Goal: Task Accomplishment & Management: Use online tool/utility

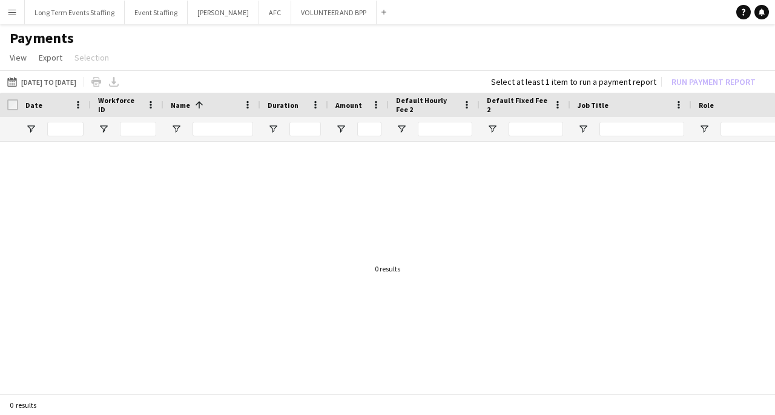
click at [18, 13] on button "Menu" at bounding box center [12, 12] width 24 height 24
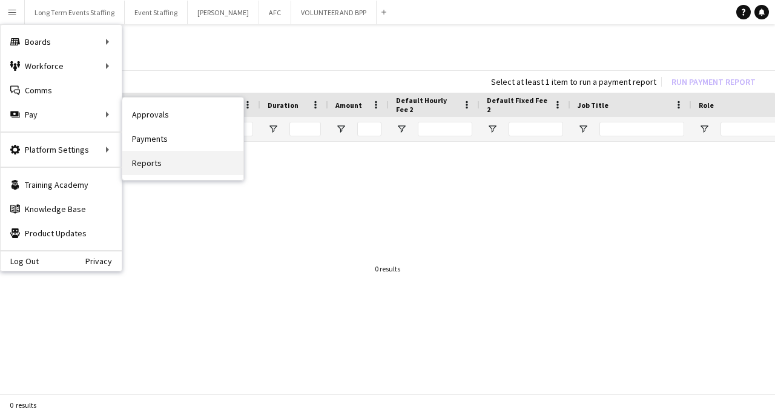
click at [170, 165] on link "Reports" at bounding box center [182, 163] width 121 height 24
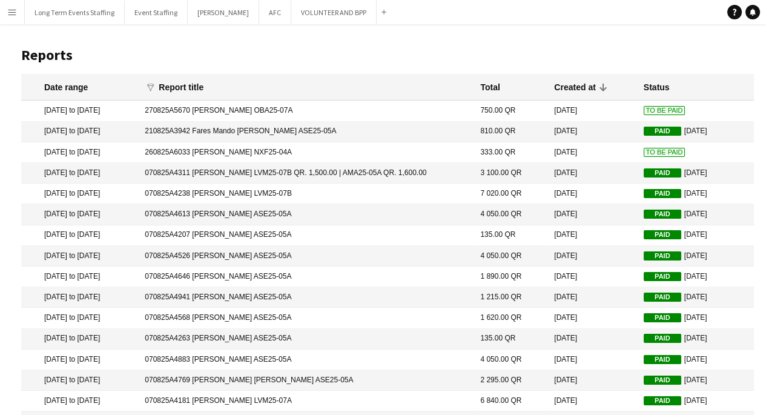
click at [647, 151] on span "To Be Paid" at bounding box center [665, 152] width 42 height 9
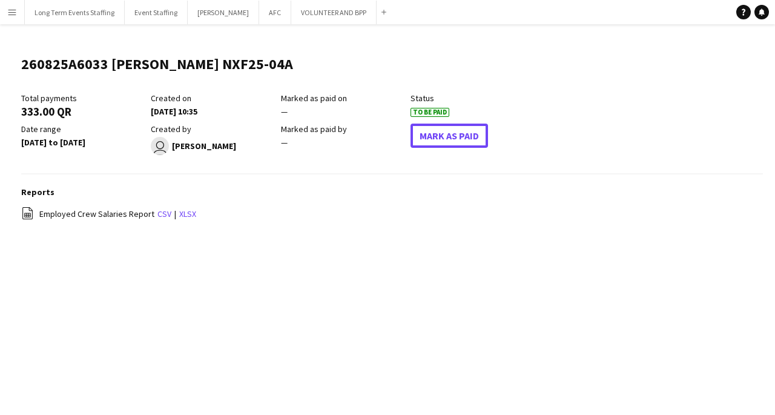
drag, startPoint x: 463, startPoint y: 140, endPoint x: 502, endPoint y: 37, distance: 109.8
click at [463, 140] on button "Mark As Paid" at bounding box center [450, 136] width 78 height 24
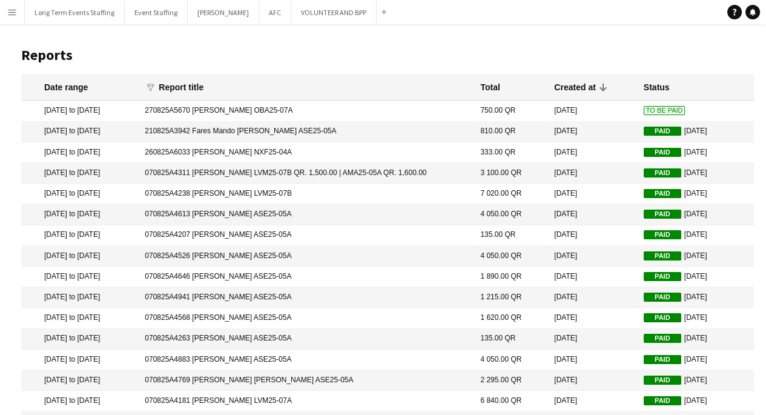
click at [663, 112] on span "To Be Paid" at bounding box center [665, 110] width 42 height 9
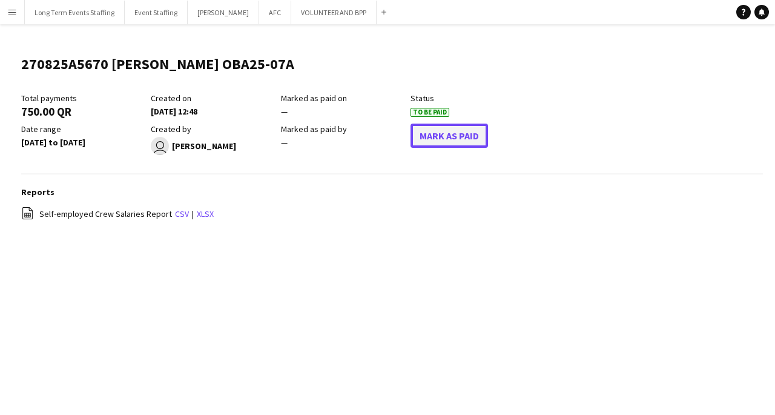
click at [451, 147] on button "Mark As Paid" at bounding box center [450, 136] width 78 height 24
